Goal: Information Seeking & Learning: Learn about a topic

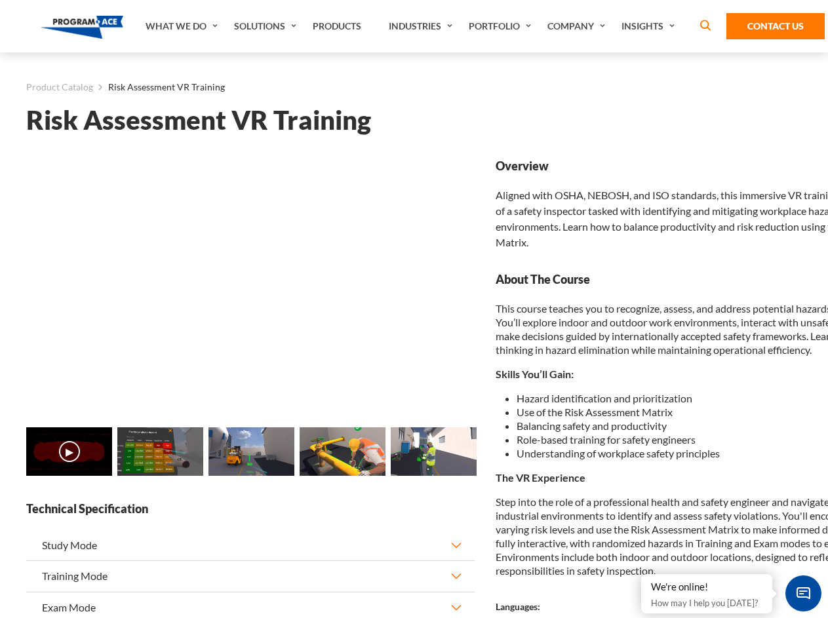
click at [267, 26] on link "Solutions" at bounding box center [267, 26] width 79 height 52
click at [0, 0] on div "AI & Computer Vision Solutions Computer Vision Quality Control AI tools for fas…" at bounding box center [0, 0] width 0 height 0
click at [0, 0] on div "AI & Computer Vision Solutions Virtual Training Solutions Virtual Tour Solution…" at bounding box center [0, 0] width 0 height 0
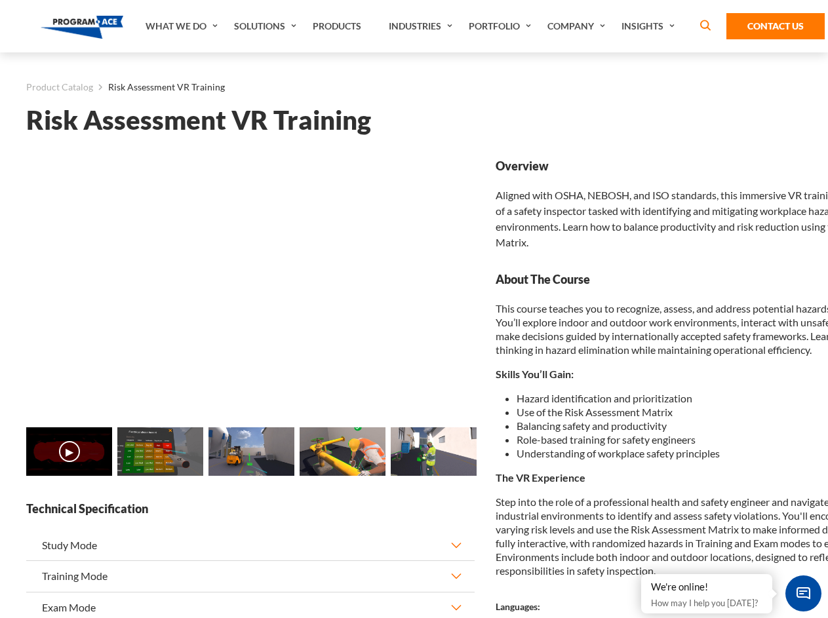
click at [0, 0] on div "AI & Computer Vision Solutions Virtual Training Solutions Virtual Tour Solution…" at bounding box center [0, 0] width 0 height 0
click at [0, 0] on div "AI & Computer Vision Solutions Computer Vision Quality Control AI tools for fas…" at bounding box center [0, 0] width 0 height 0
